Goal: Find specific page/section: Find specific page/section

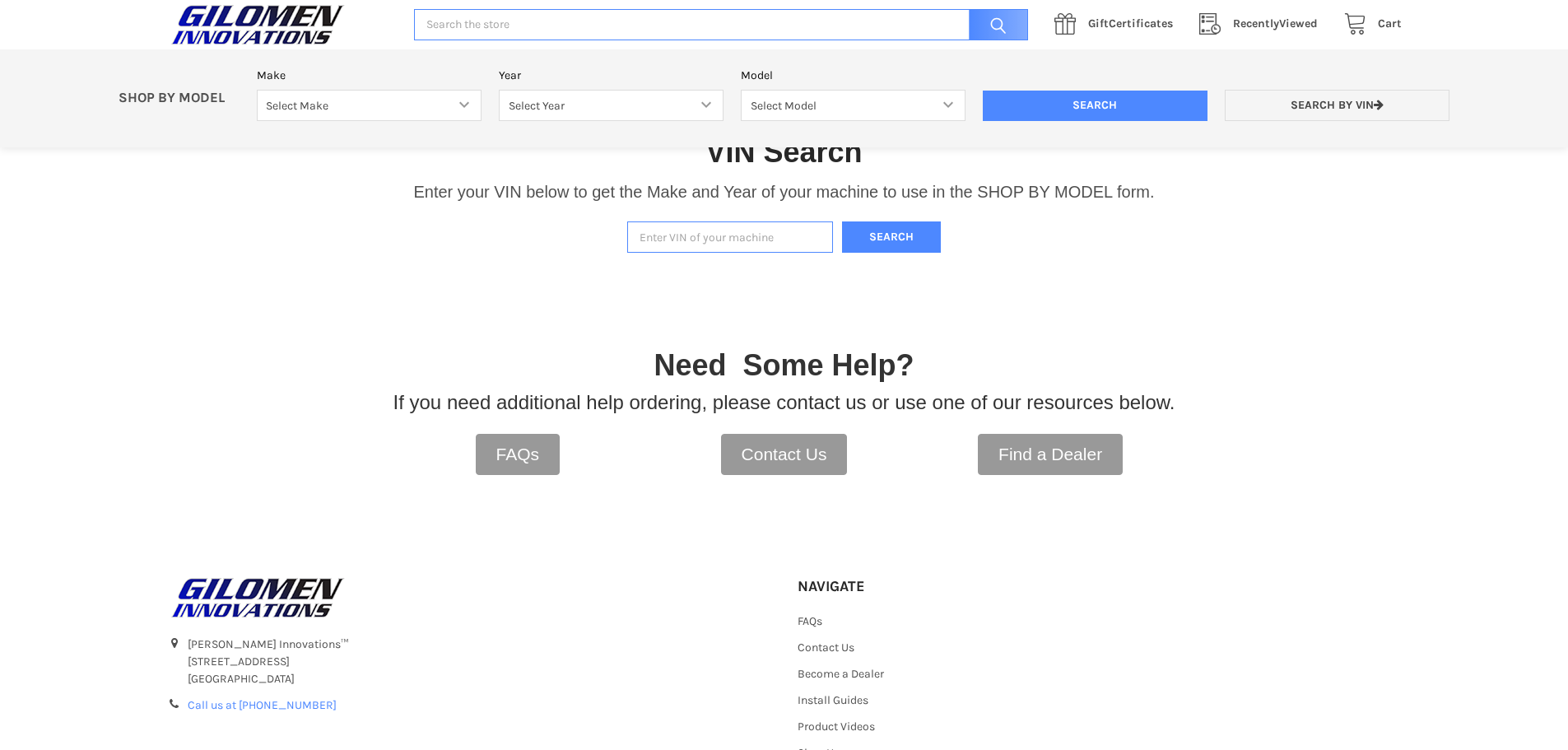
click at [741, 246] on input "Enter VIN of your machine" at bounding box center [730, 238] width 206 height 32
paste input "[US_VEHICLE_IDENTIFICATION_NUMBER]"
type input "[US_VEHICLE_IDENTIFICATION_NUMBER]"
click at [877, 252] on button "Search" at bounding box center [891, 238] width 99 height 32
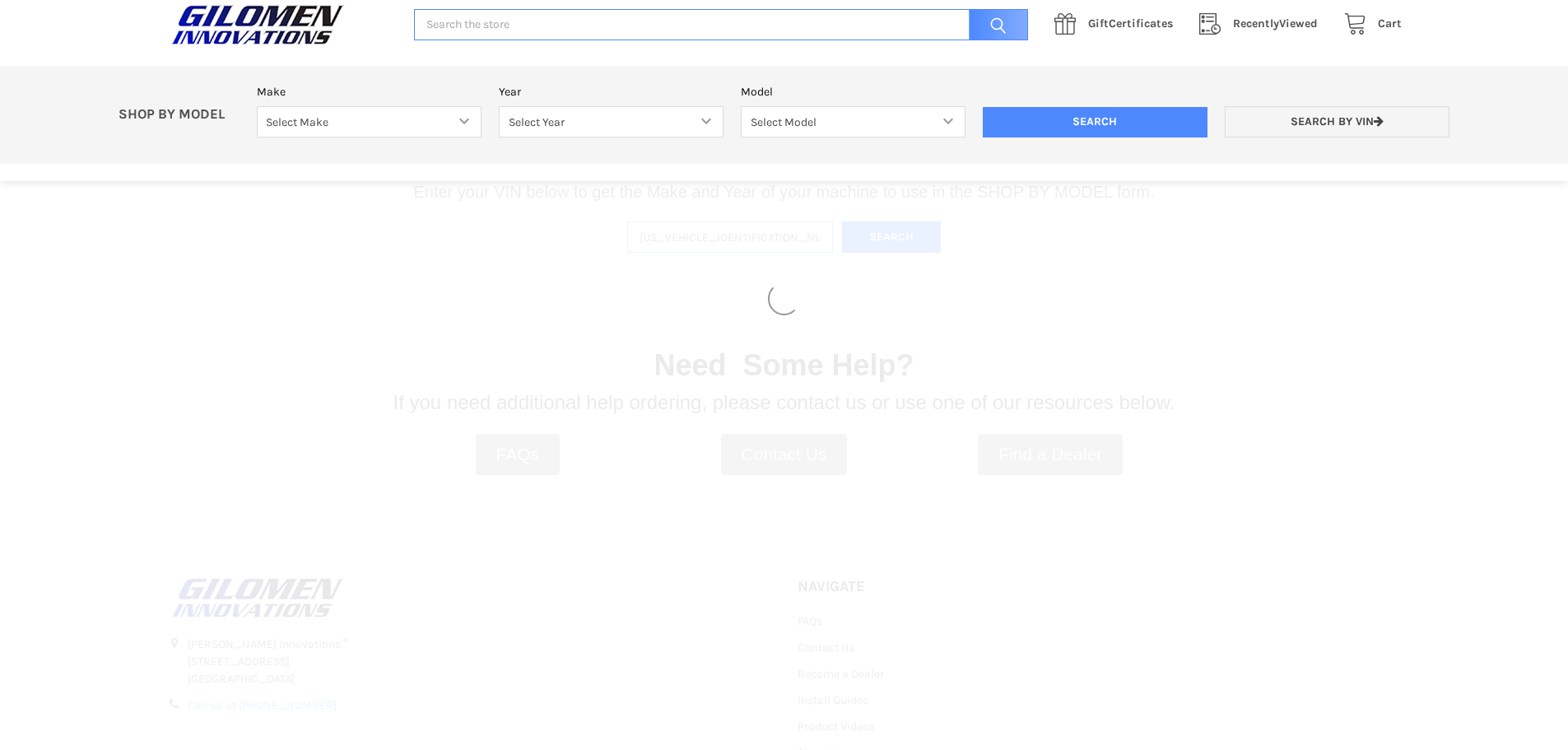
select select "330"
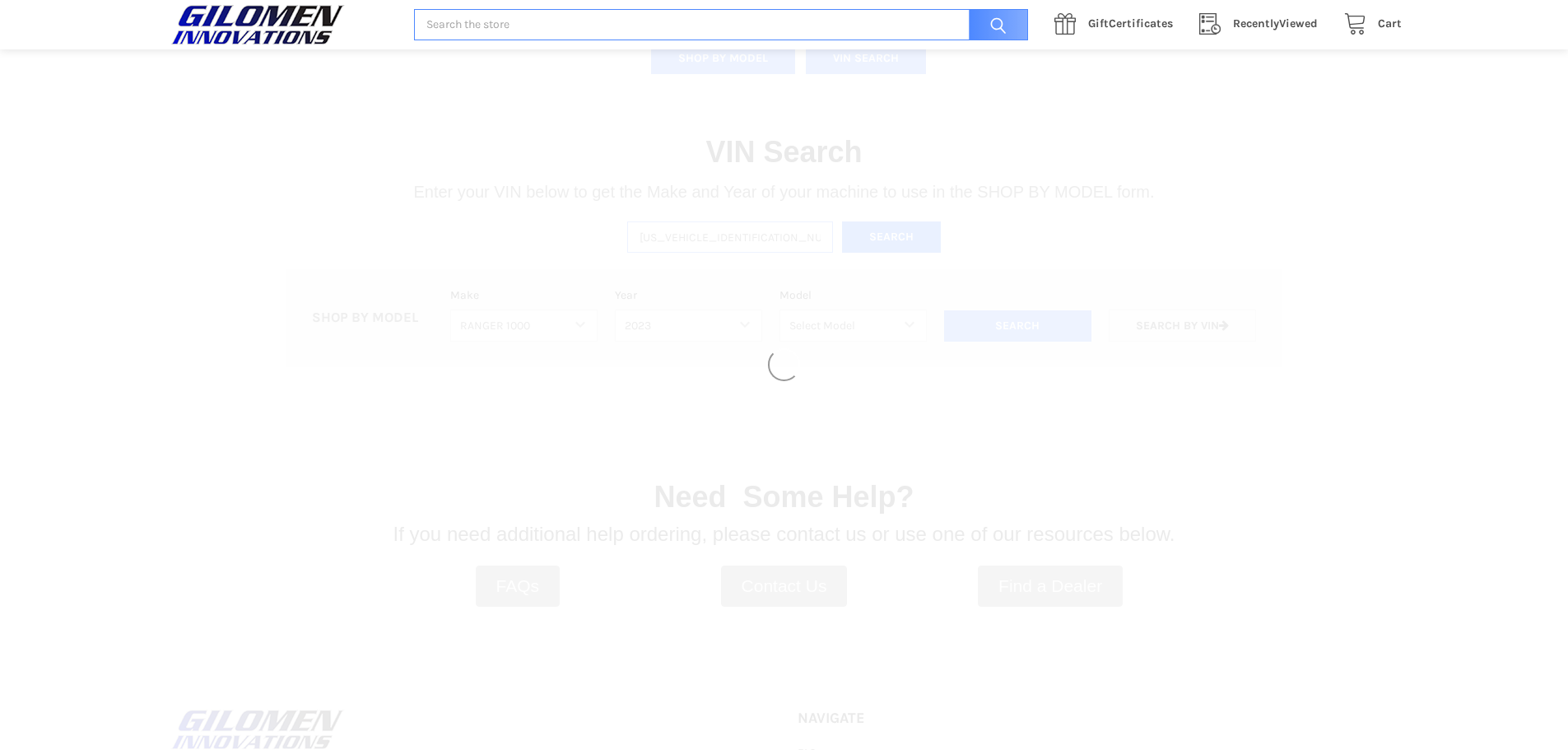
select select "494"
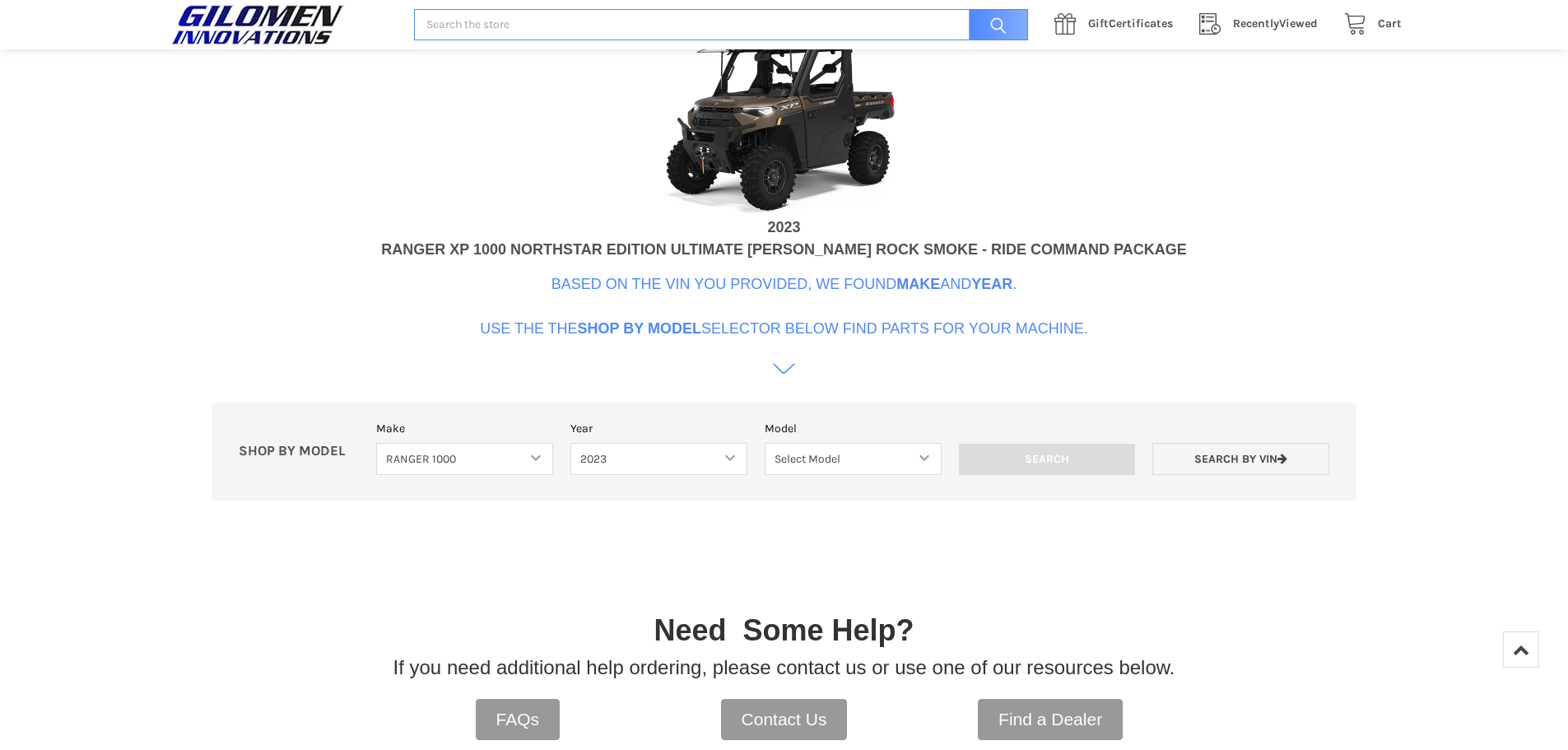
scroll to position [669, 0]
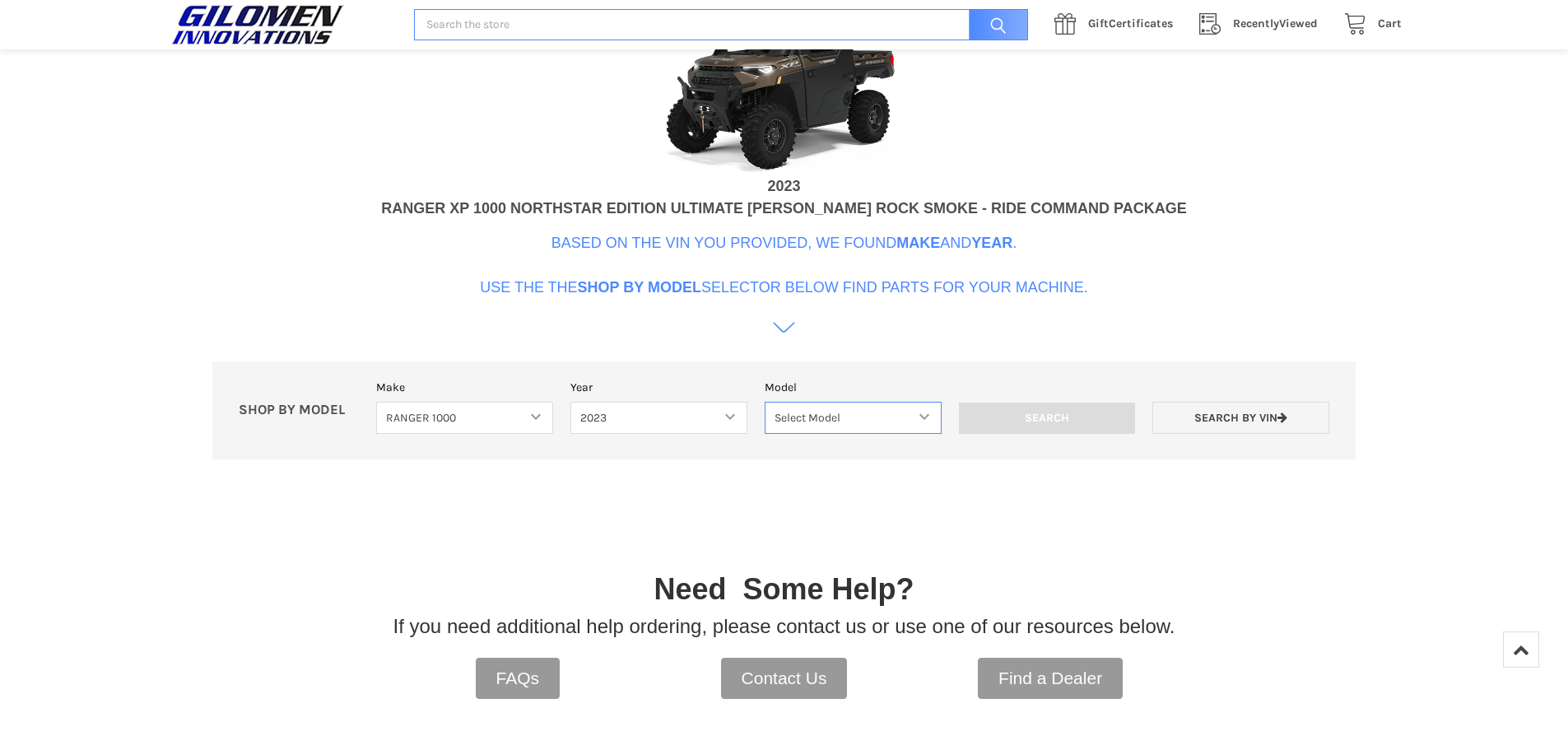
click at [897, 419] on select "Select Model Ranger 1000 Basic 61 HP SOHC Ranger 1000 Crew Basic 61 HP SOHC Ran…" at bounding box center [853, 417] width 177 height 32
select select "525"
click at [764, 402] on select "Select Model Ranger 1000 Basic 61 HP SOHC Ranger 1000 Crew Basic 61 HP SOHC Ran…" at bounding box center [853, 417] width 177 height 32
click at [924, 589] on div "Need Some Help?" at bounding box center [784, 590] width 782 height 45
click at [1054, 426] on input "Search" at bounding box center [1048, 418] width 177 height 32
